Goal: Transaction & Acquisition: Subscribe to service/newsletter

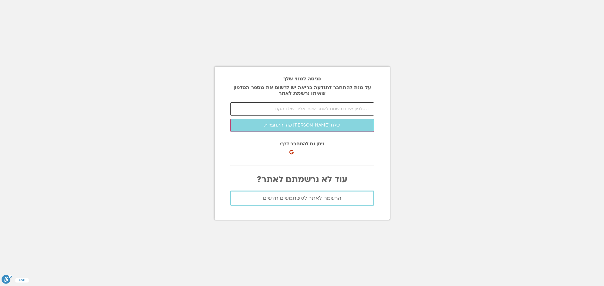
click at [339, 114] on input "number" at bounding box center [302, 108] width 144 height 13
paste input "0503997160"
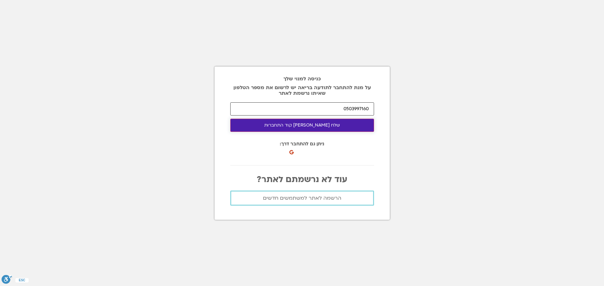
type input "0503997160"
click at [327, 125] on button "שלח לי קוד התחברות" at bounding box center [302, 125] width 144 height 13
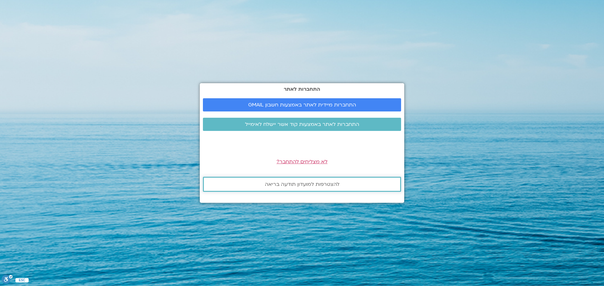
click at [304, 186] on span "להצטרפות למועדון תודעה בריאה" at bounding box center [302, 185] width 74 height 6
click at [316, 189] on link "להצטרפות למועדון תודעה בריאה" at bounding box center [302, 184] width 198 height 15
